Goal: Information Seeking & Learning: Check status

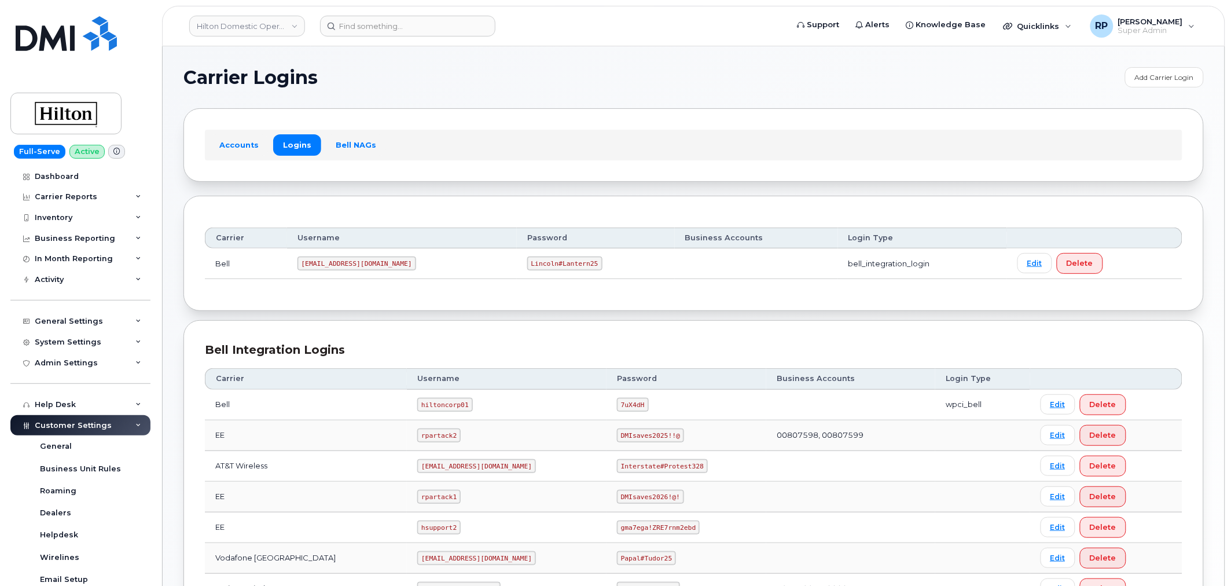
scroll to position [117, 0]
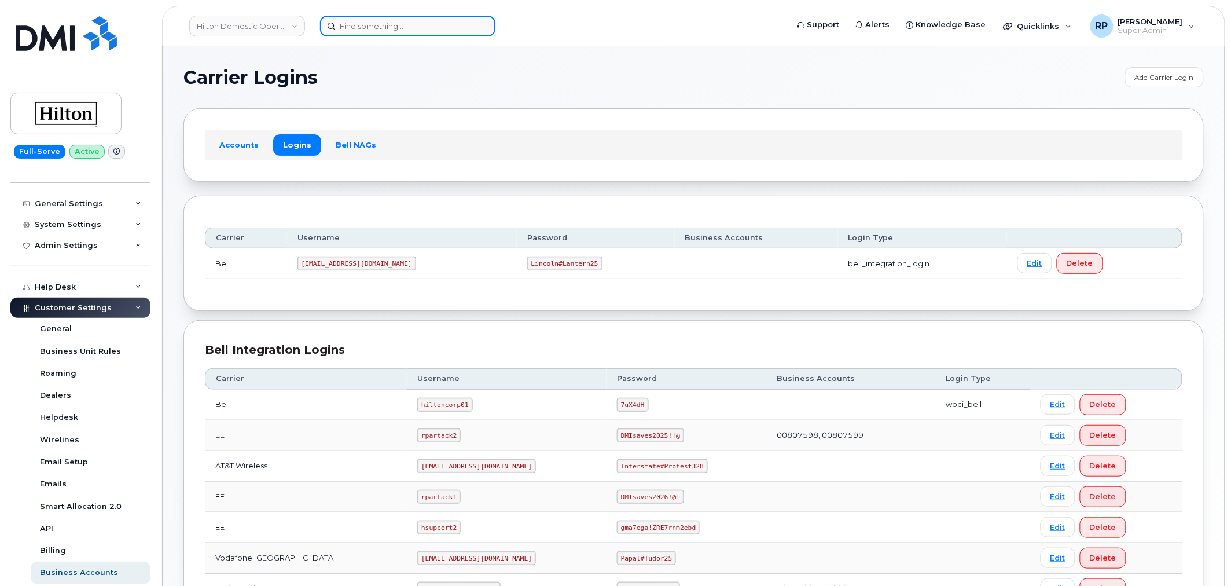
click at [416, 24] on input at bounding box center [407, 26] width 175 height 21
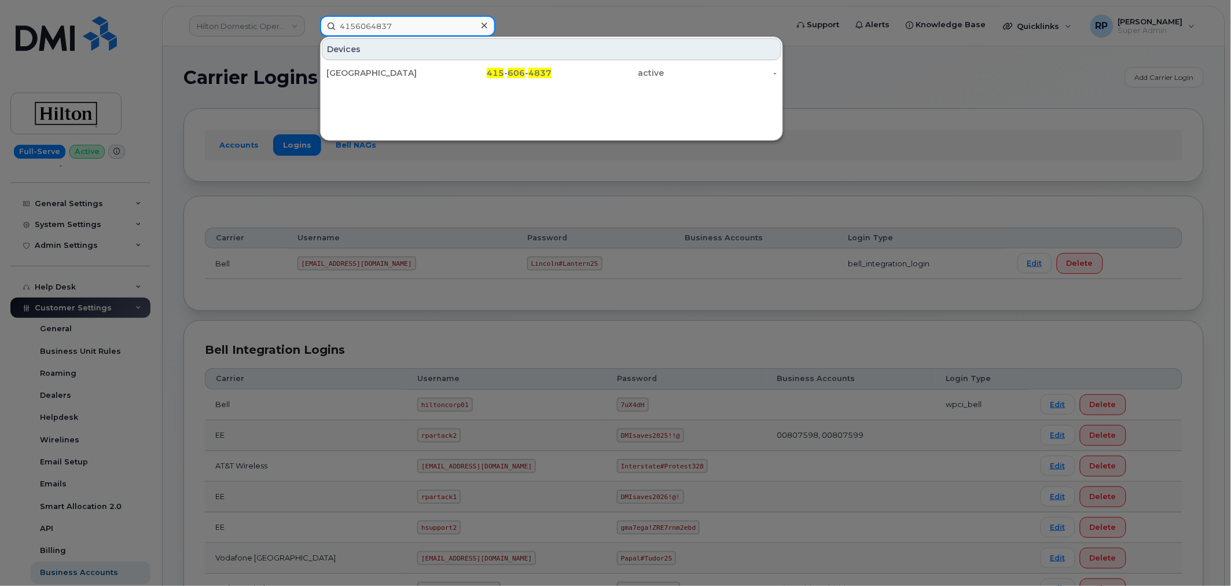
type input "4156064837"
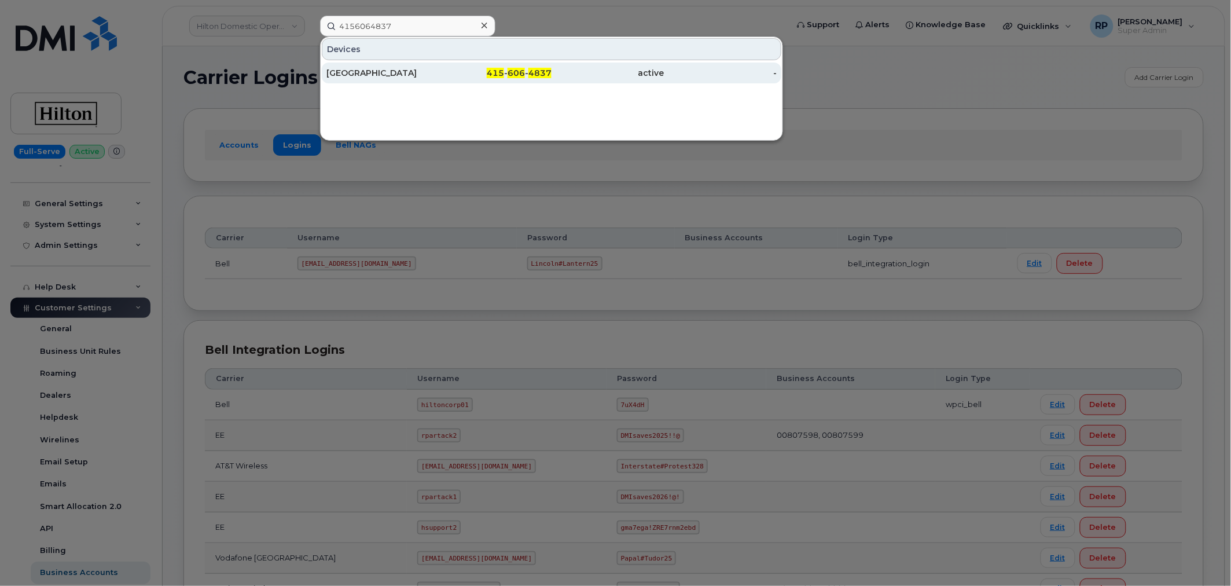
click at [414, 74] on div "[GEOGRAPHIC_DATA]" at bounding box center [382, 73] width 113 height 12
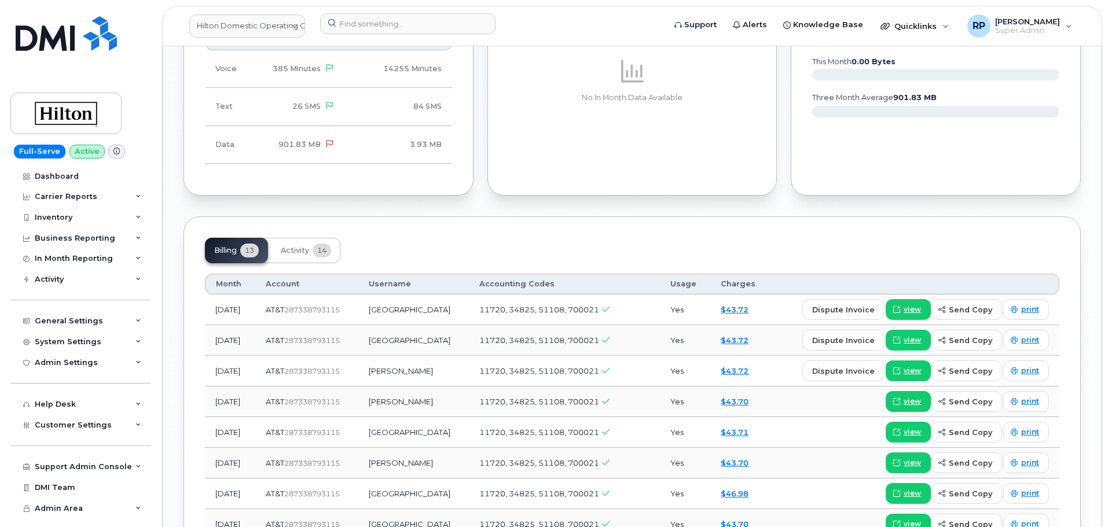
scroll to position [1061, 0]
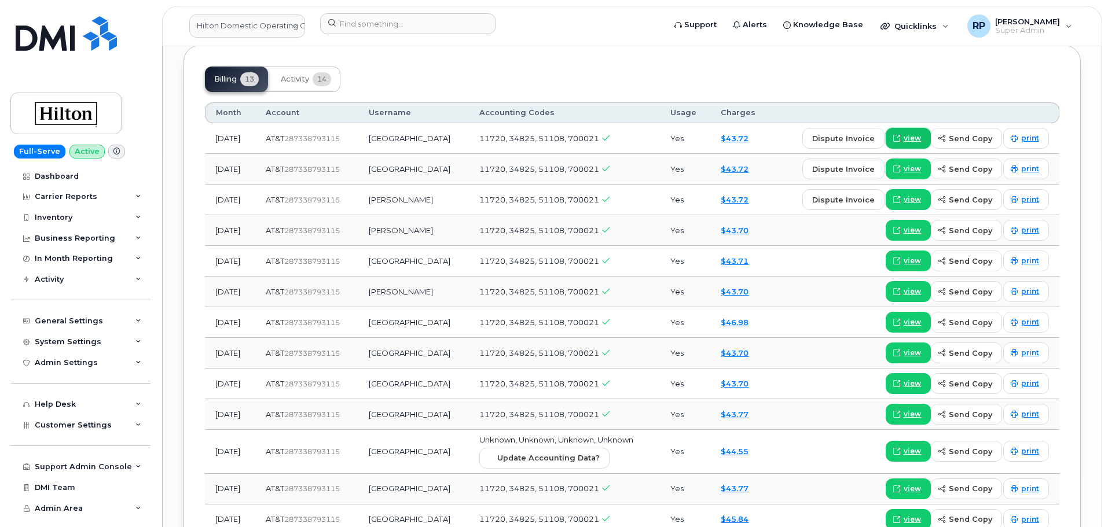
click at [913, 133] on span "view" at bounding box center [911, 138] width 17 height 10
click at [60, 194] on div "Carrier Reports" at bounding box center [66, 196] width 63 height 9
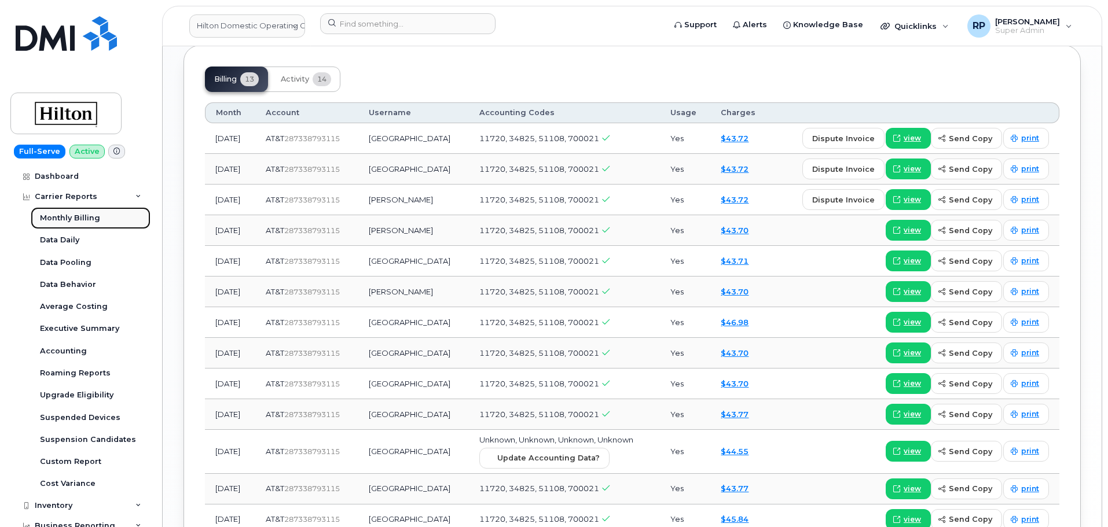
click at [68, 220] on div "Monthly Billing" at bounding box center [70, 218] width 60 height 10
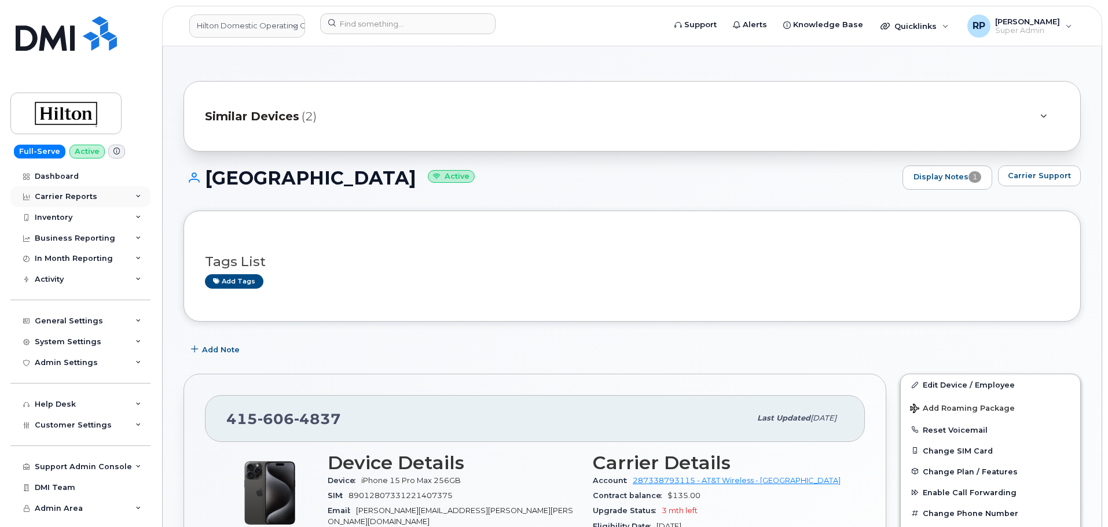
click at [75, 196] on div "Carrier Reports" at bounding box center [66, 196] width 63 height 9
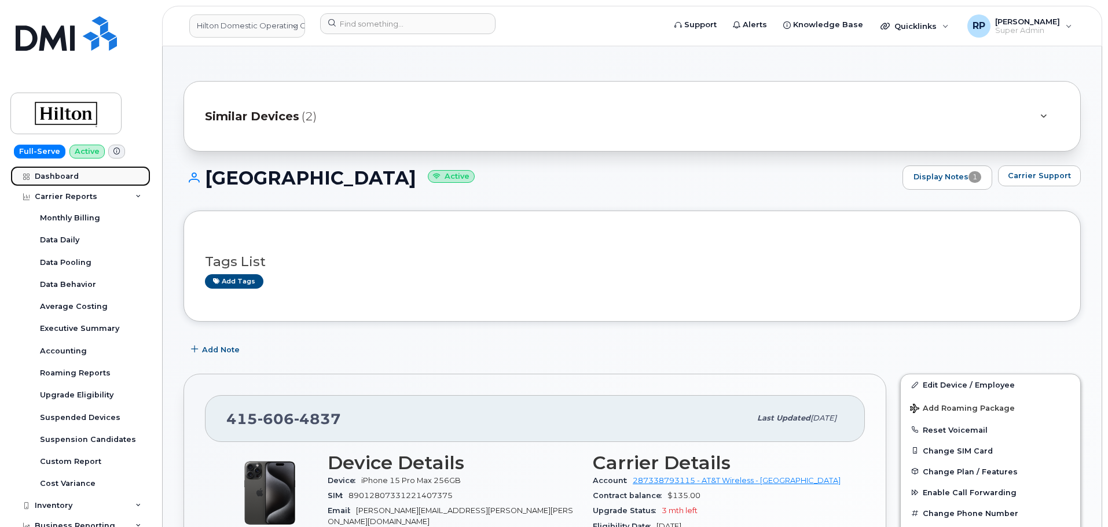
click at [64, 175] on div "Dashboard" at bounding box center [57, 176] width 44 height 9
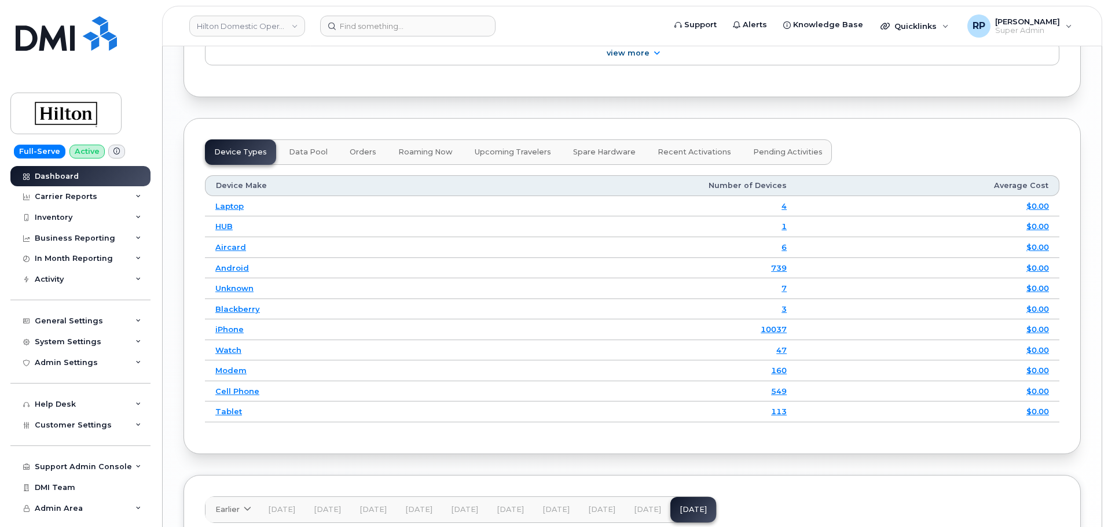
scroll to position [1652, 0]
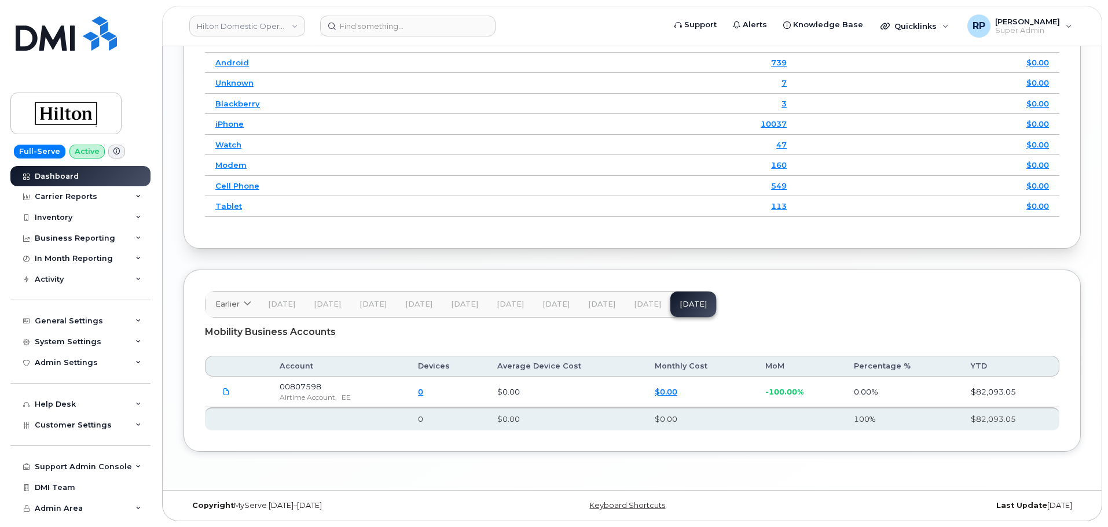
click at [643, 305] on span "Sep 25" at bounding box center [647, 304] width 27 height 9
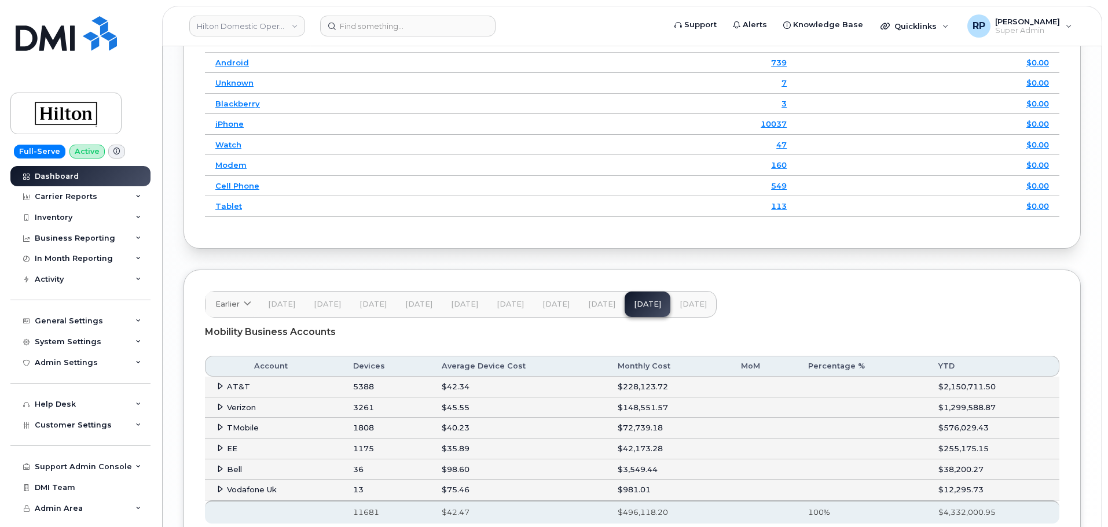
click at [218, 388] on icon at bounding box center [220, 387] width 8 height 8
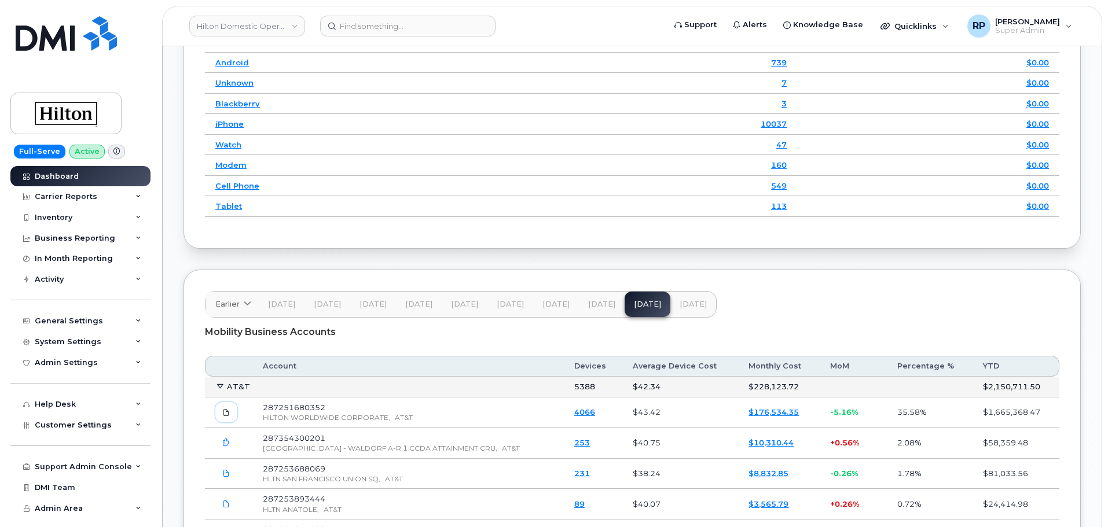
click at [226, 416] on icon at bounding box center [226, 412] width 7 height 7
